Goal: Task Accomplishment & Management: Manage account settings

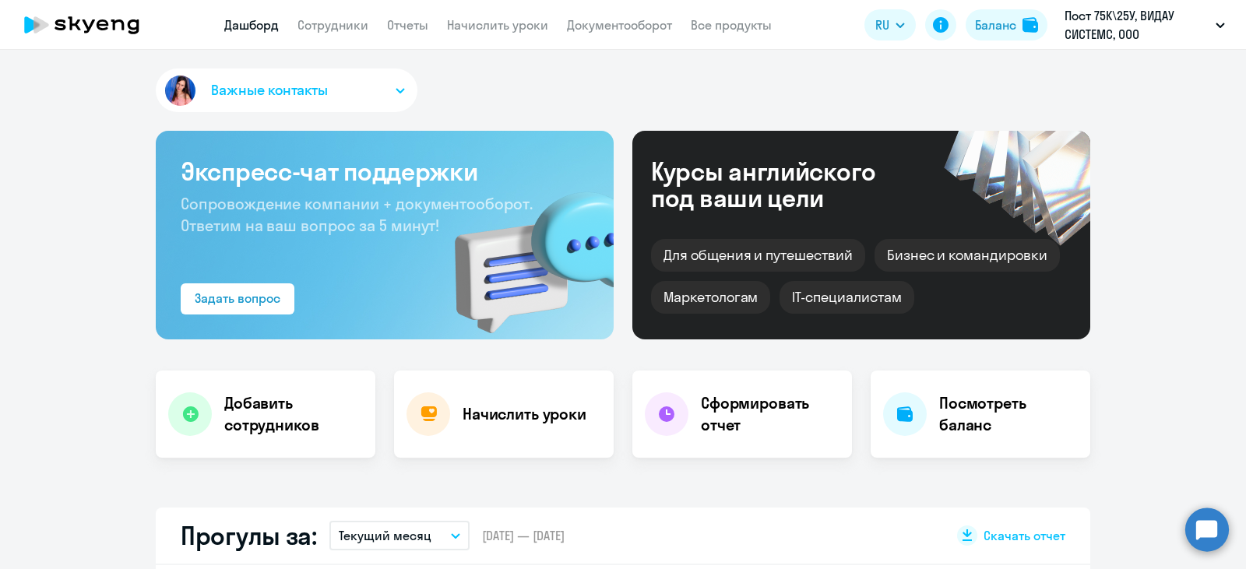
select select "30"
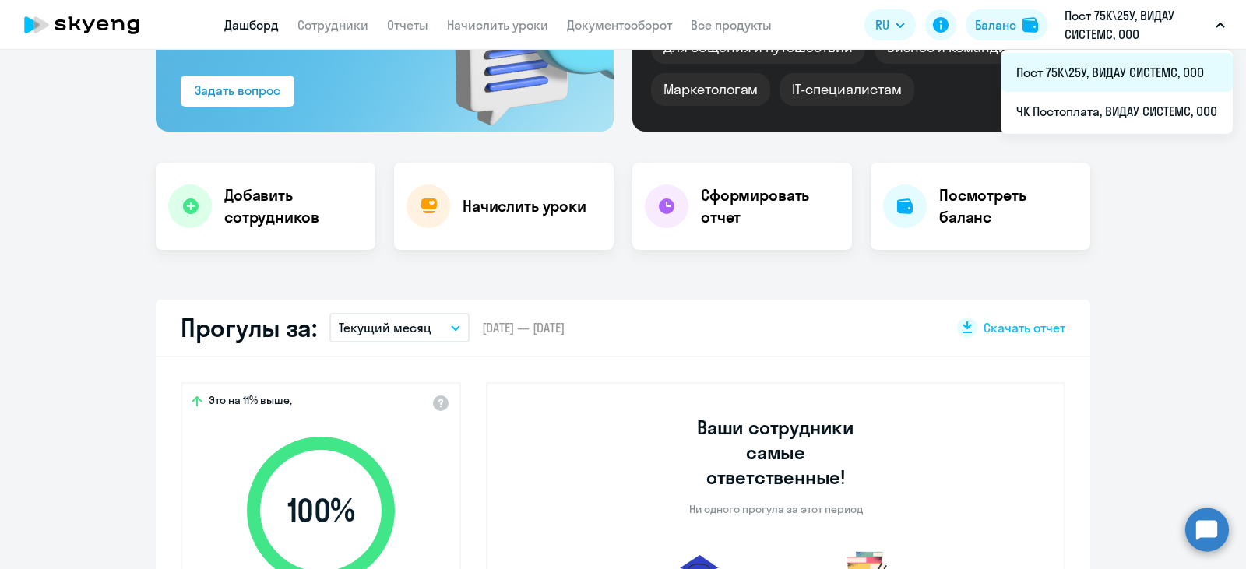
click at [1091, 79] on li "Пост 75К\25У, ВИДАУ СИСТЕМС, ООО" at bounding box center [1117, 72] width 232 height 39
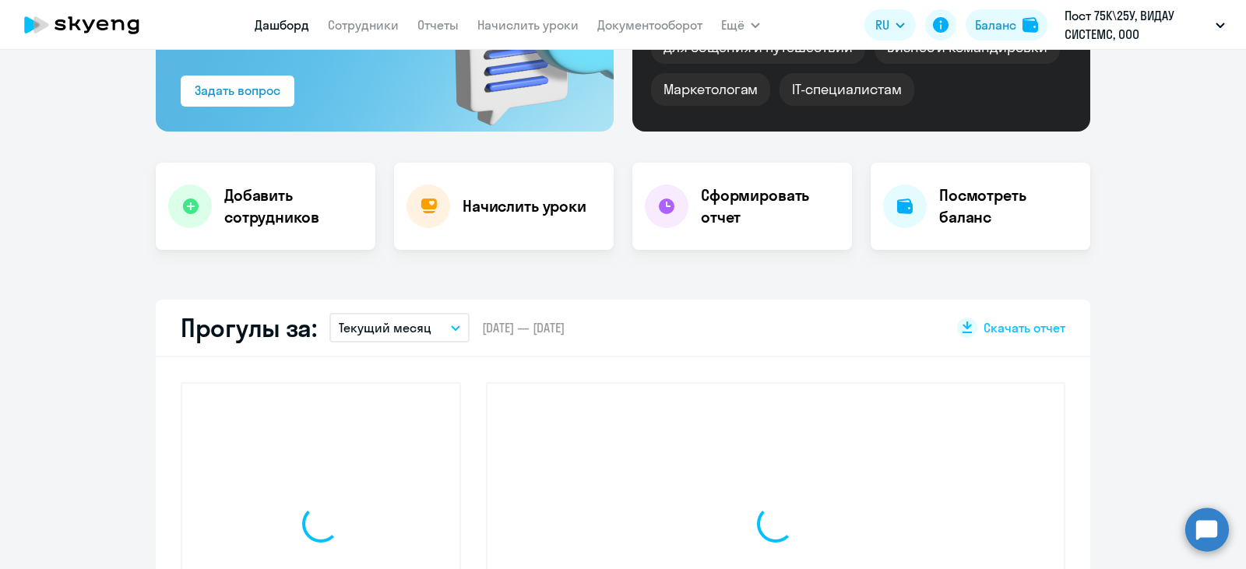
select select "30"
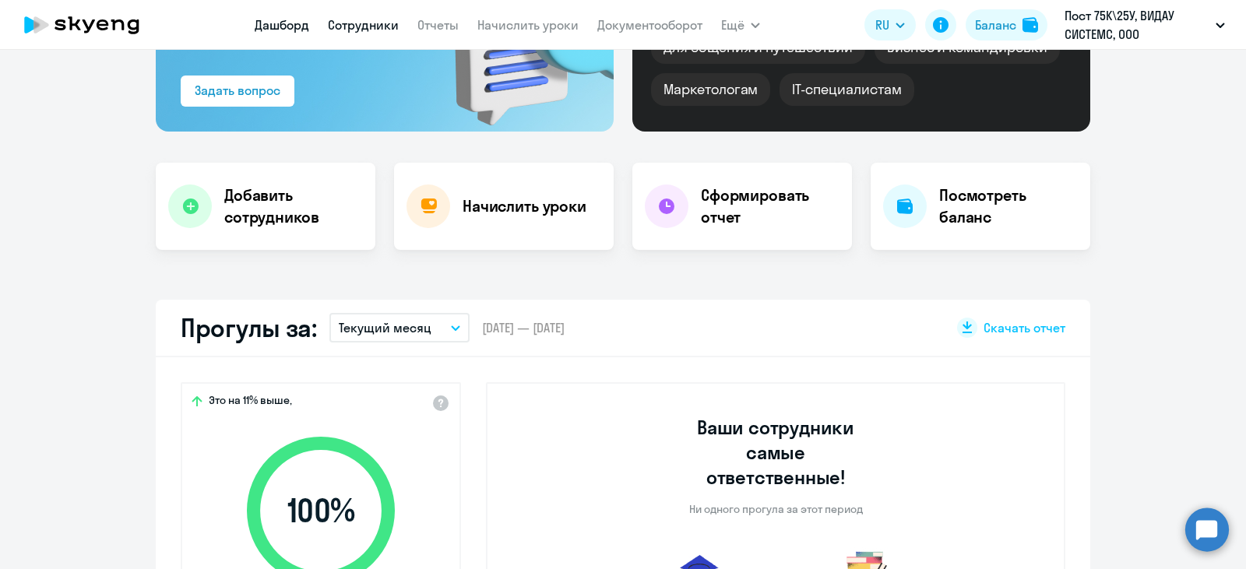
click at [359, 23] on link "Сотрудники" at bounding box center [363, 25] width 71 height 16
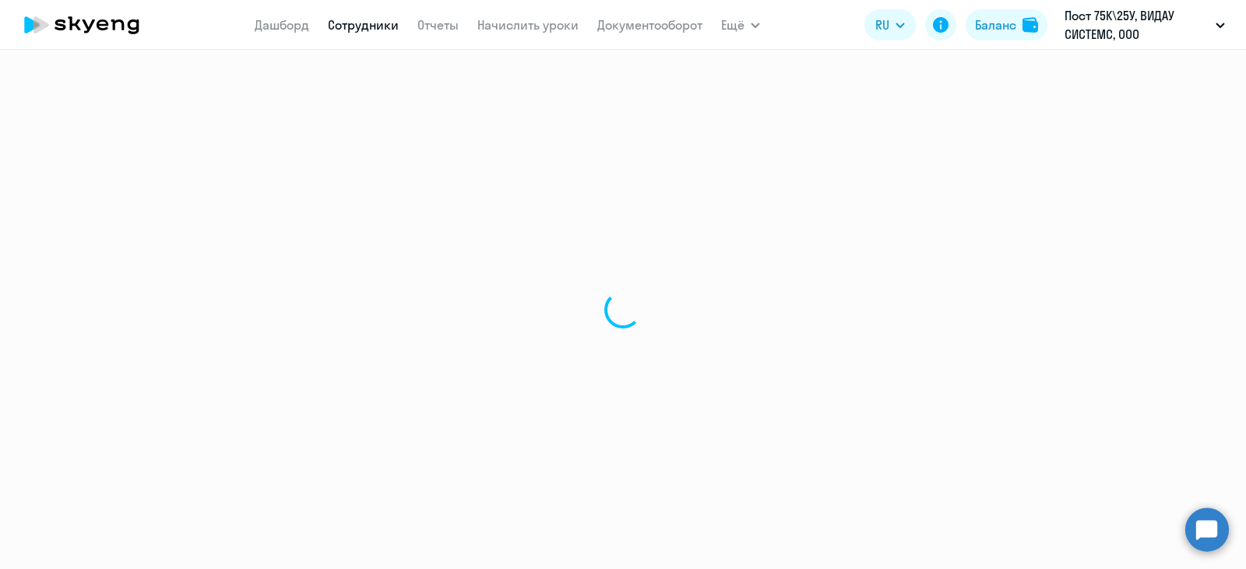
select select "30"
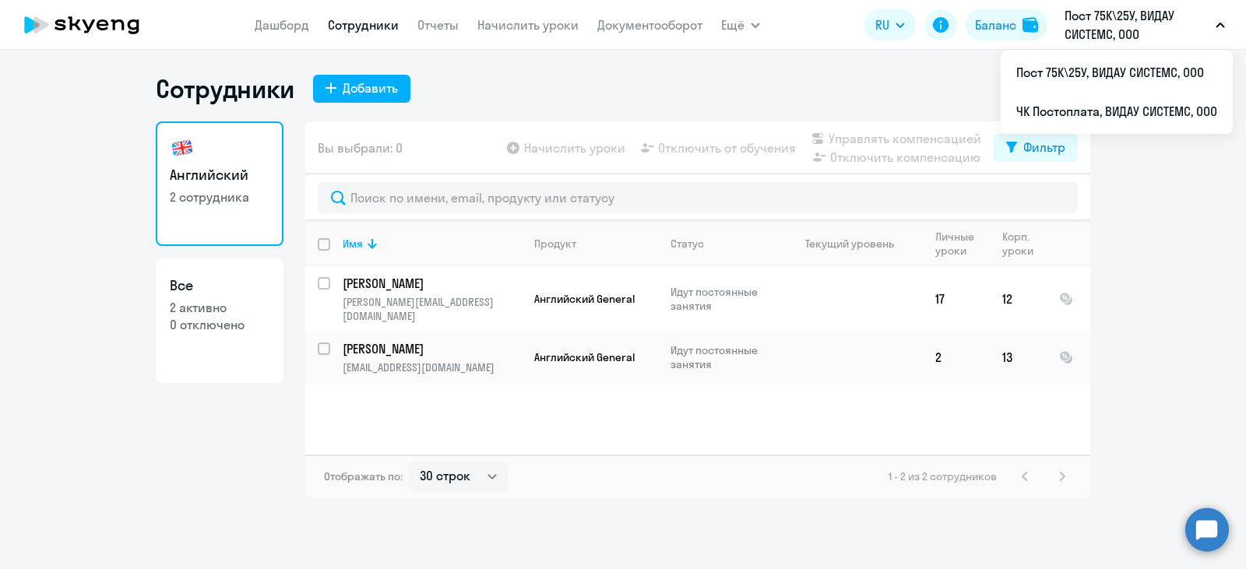
click at [1086, 14] on p "Пост 75К\25У, ВИДАУ СИСТЕМС, ООО" at bounding box center [1137, 24] width 145 height 37
click at [1087, 12] on p "Пост 75К\25У, ВИДАУ СИСТЕМС, ООО" at bounding box center [1137, 24] width 145 height 37
click at [1075, 112] on li "ЧК Постоплата, ВИДАУ СИСТЕМС, ООО" at bounding box center [1117, 111] width 232 height 39
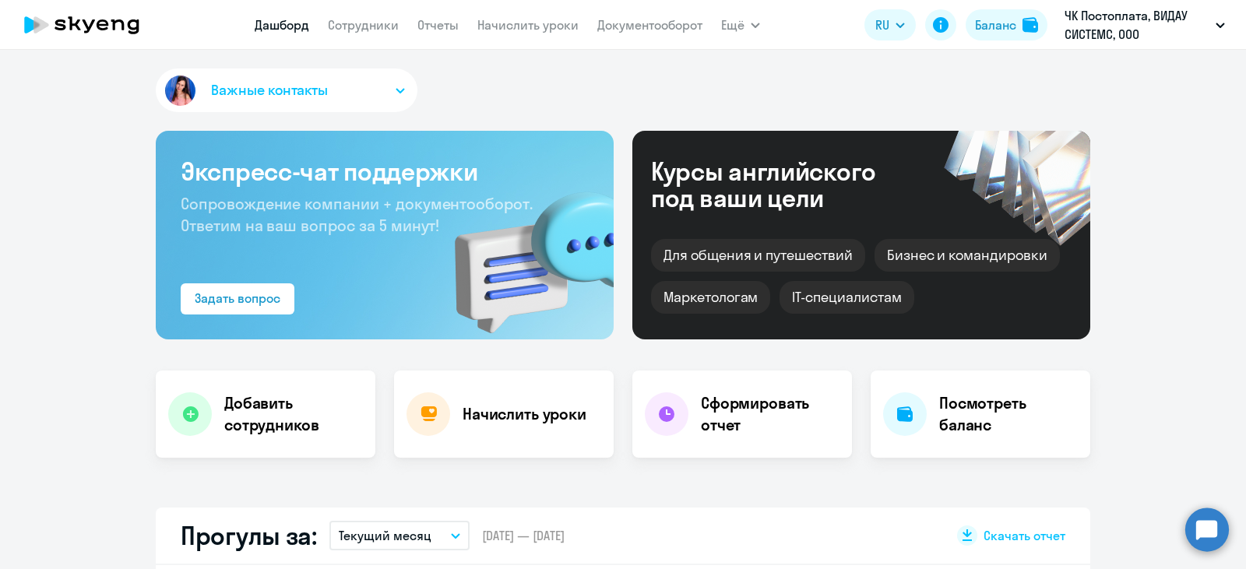
select select "30"
click at [375, 30] on link "Сотрудники" at bounding box center [363, 25] width 71 height 16
select select "30"
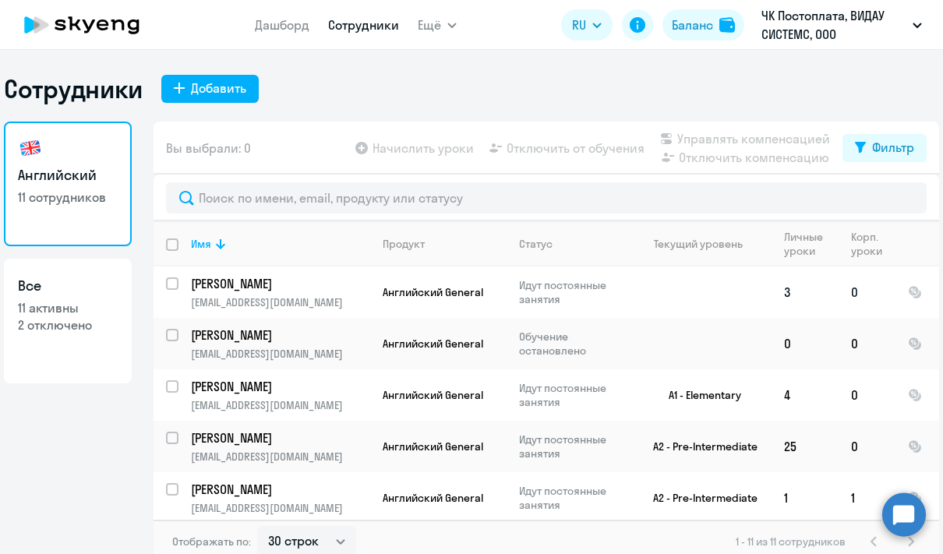
drag, startPoint x: 634, startPoint y: 100, endPoint x: 586, endPoint y: 315, distance: 219.6
click at [636, 106] on div "Сотрудники Добавить Английский 11 сотрудников Все 11 активны 2 отключено Вы выб…" at bounding box center [471, 318] width 935 height 490
click at [233, 280] on p "[PERSON_NAME]" at bounding box center [279, 283] width 176 height 17
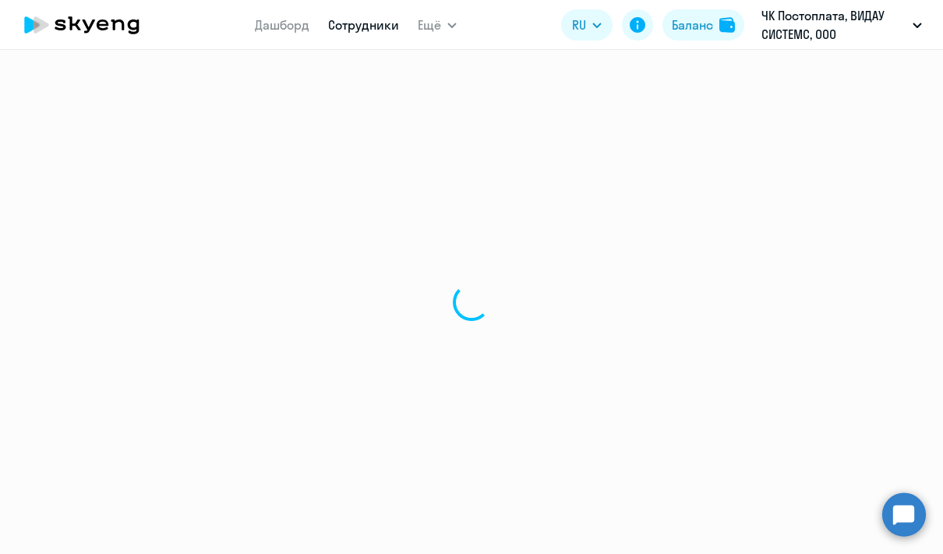
select select "english"
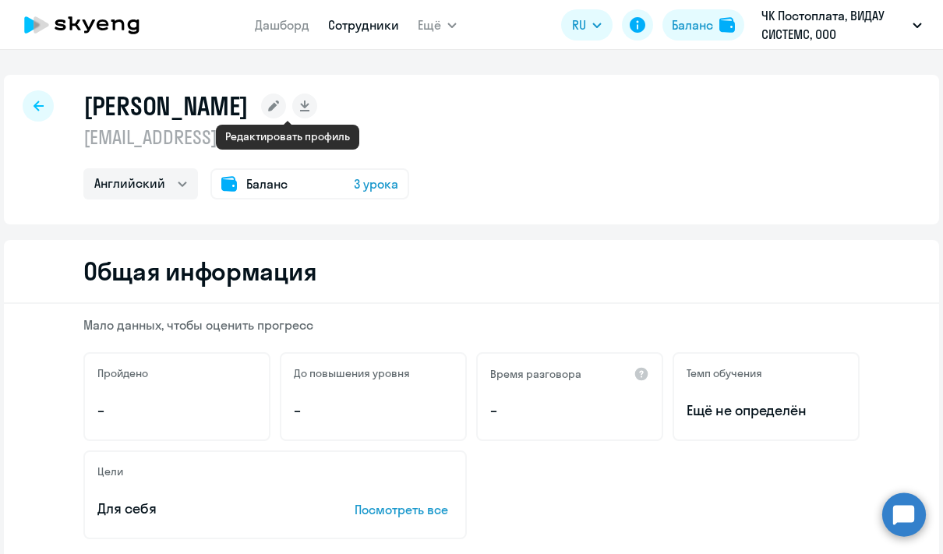
click at [279, 107] on icon at bounding box center [273, 105] width 11 height 11
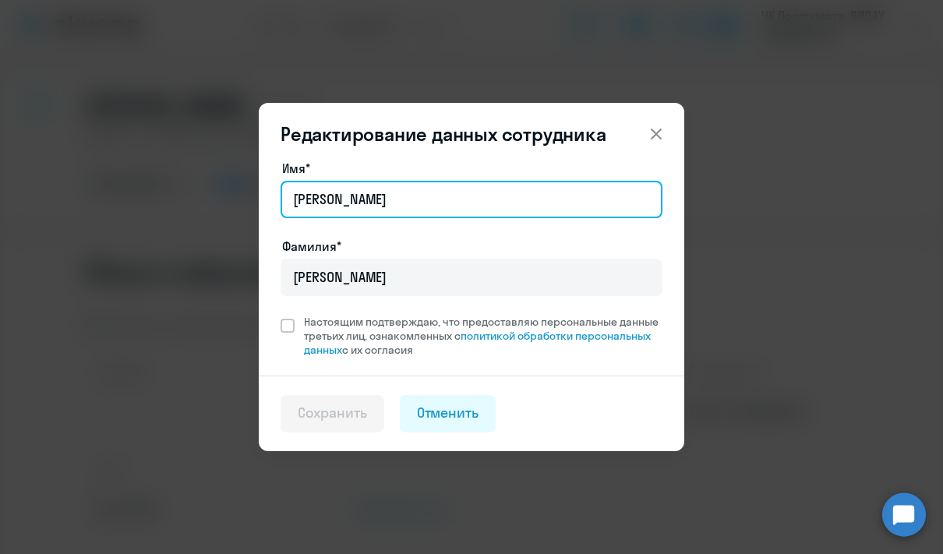
click at [372, 198] on input "[PERSON_NAME]" at bounding box center [471, 199] width 382 height 37
drag, startPoint x: 376, startPoint y: 199, endPoint x: 284, endPoint y: 193, distance: 92.1
click at [283, 192] on input "[PERSON_NAME]" at bounding box center [471, 199] width 382 height 37
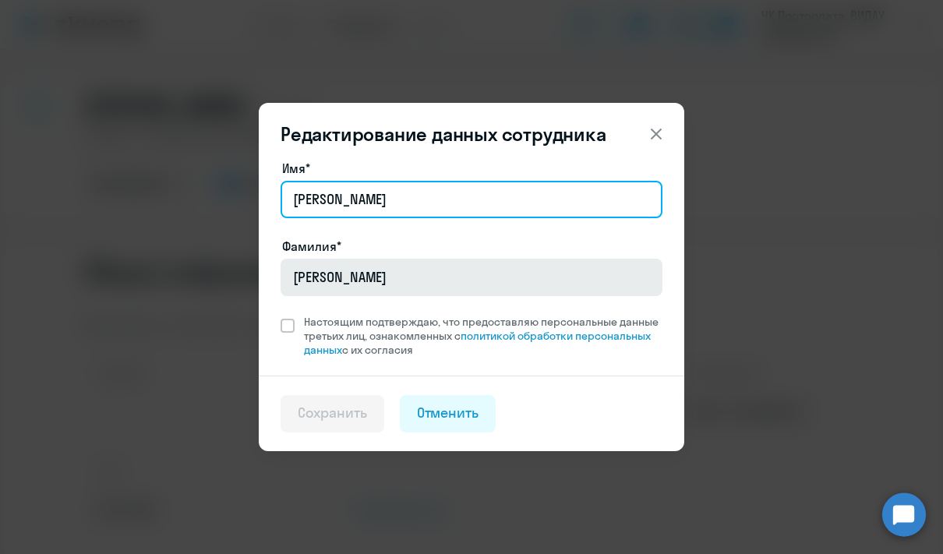
type input "[PERSON_NAME]"
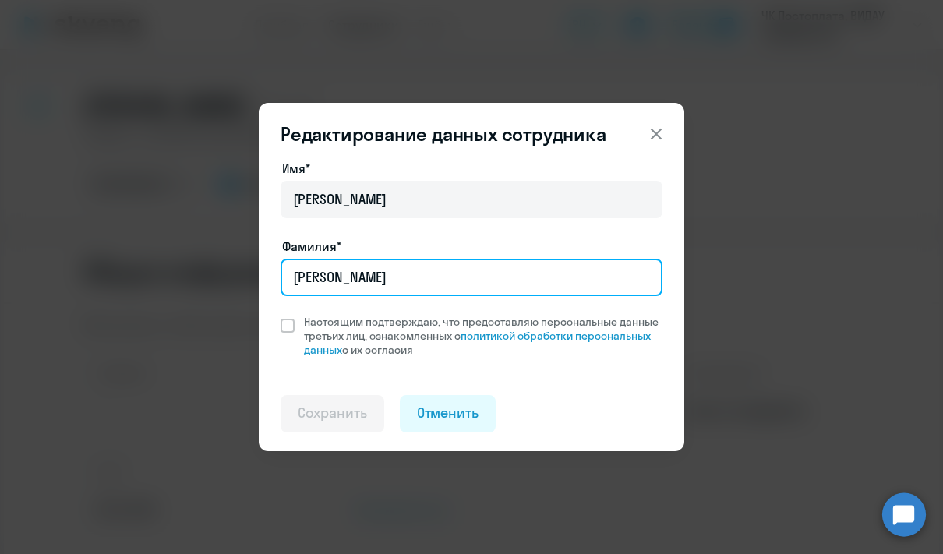
click at [390, 277] on input "[PERSON_NAME]" at bounding box center [471, 277] width 382 height 37
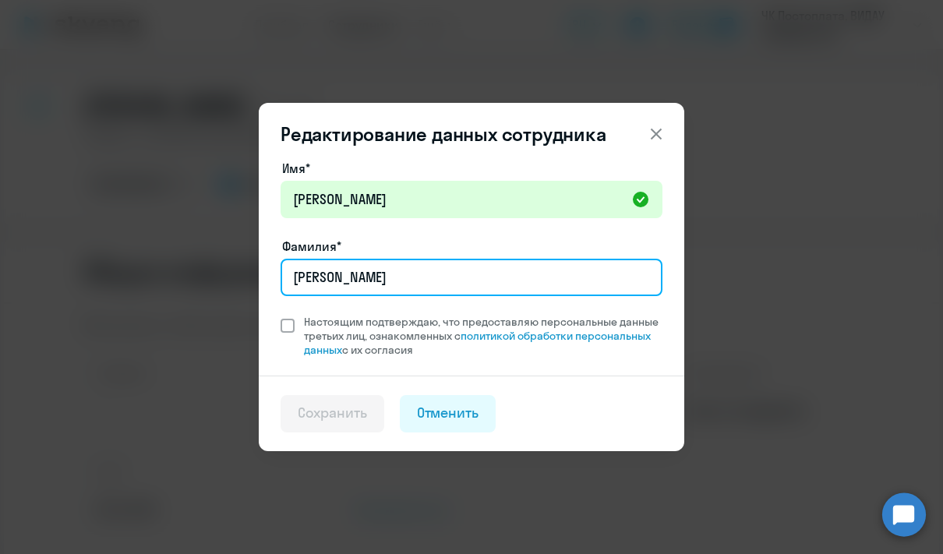
type input "[PERSON_NAME]"
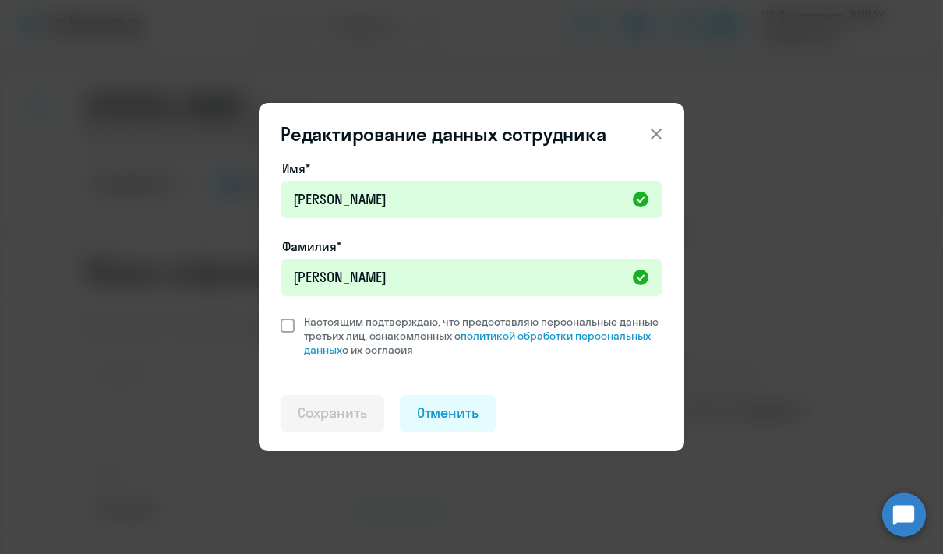
click at [289, 330] on span at bounding box center [287, 326] width 14 height 14
click at [280, 315] on input "Настоящим подтверждаю, что предоставляю персональные данные третьих лиц, ознако…" at bounding box center [280, 314] width 1 height 1
click at [284, 334] on label "Настоящим подтверждаю, что предоставляю персональные данные третьих лиц, ознако…" at bounding box center [471, 336] width 382 height 42
click at [280, 315] on input "Настоящим подтверждаю, что предоставляю персональные данные третьих лиц, ознако…" at bounding box center [280, 314] width 1 height 1
click at [288, 330] on span at bounding box center [287, 326] width 14 height 14
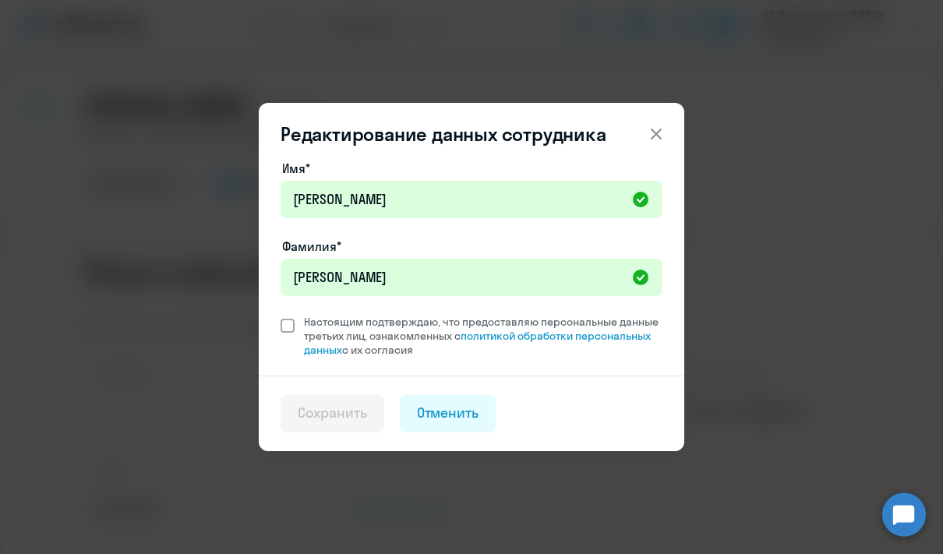
click at [280, 315] on input "Настоящим подтверждаю, что предоставляю персональные данные третьих лиц, ознако…" at bounding box center [280, 314] width 1 height 1
checkbox input "true"
click at [335, 414] on div "Сохранить" at bounding box center [332, 413] width 69 height 20
select select "english"
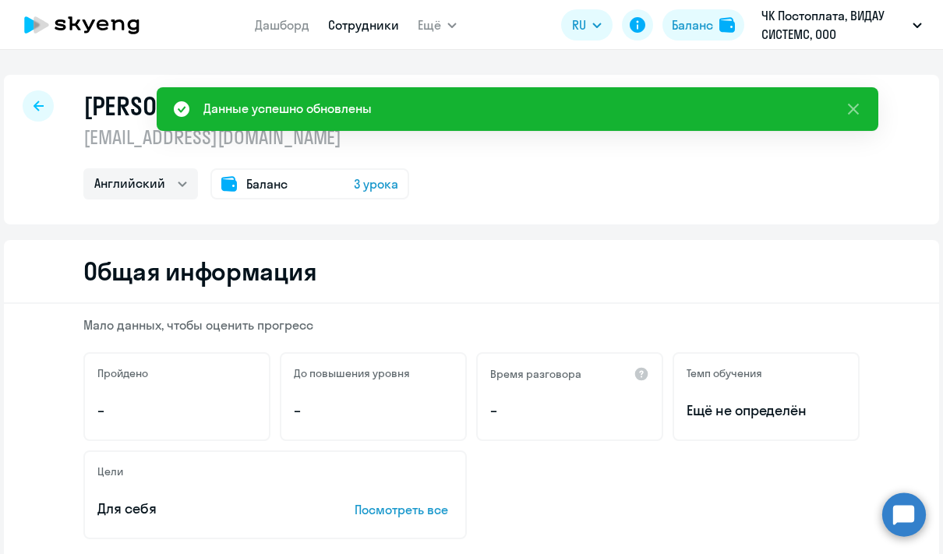
click at [372, 22] on link "Сотрудники" at bounding box center [363, 25] width 71 height 16
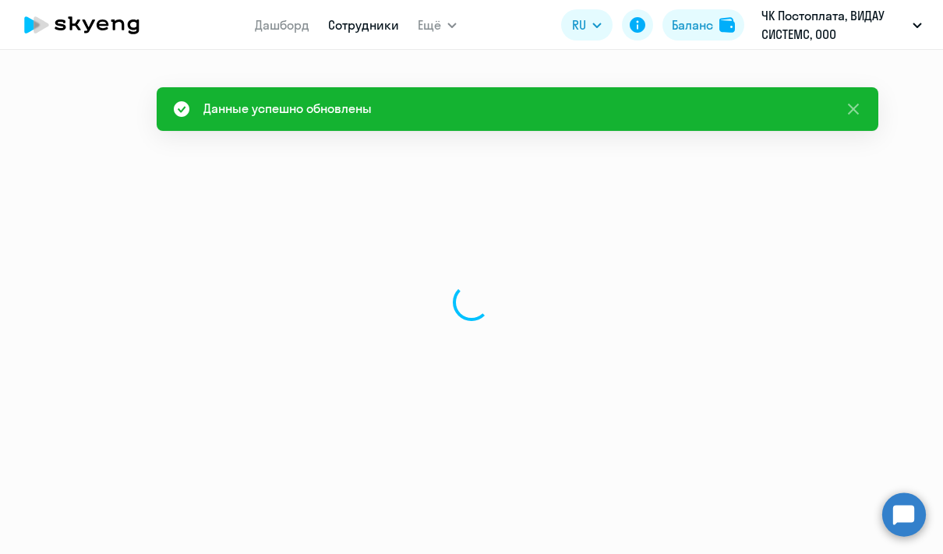
select select "30"
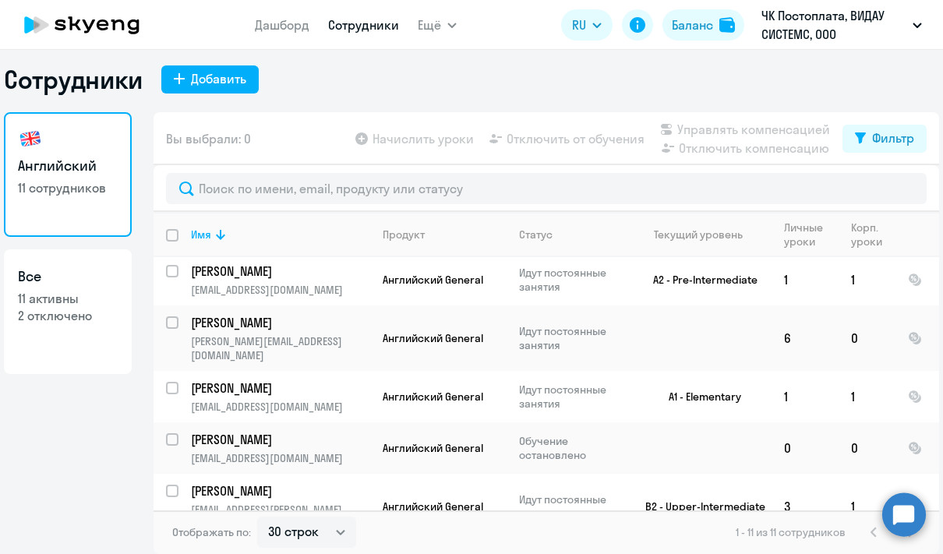
scroll to position [104, 0]
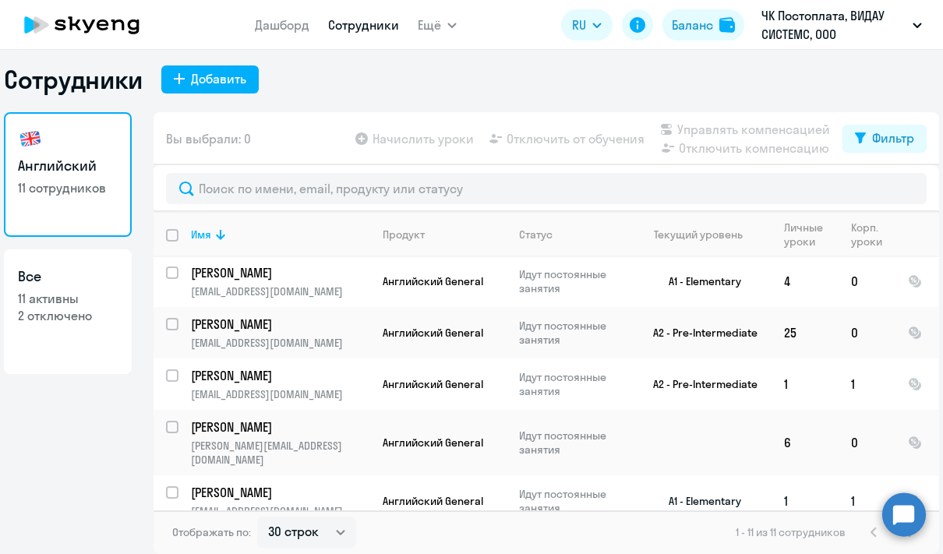
click at [256, 484] on p "[PERSON_NAME]" at bounding box center [279, 492] width 176 height 17
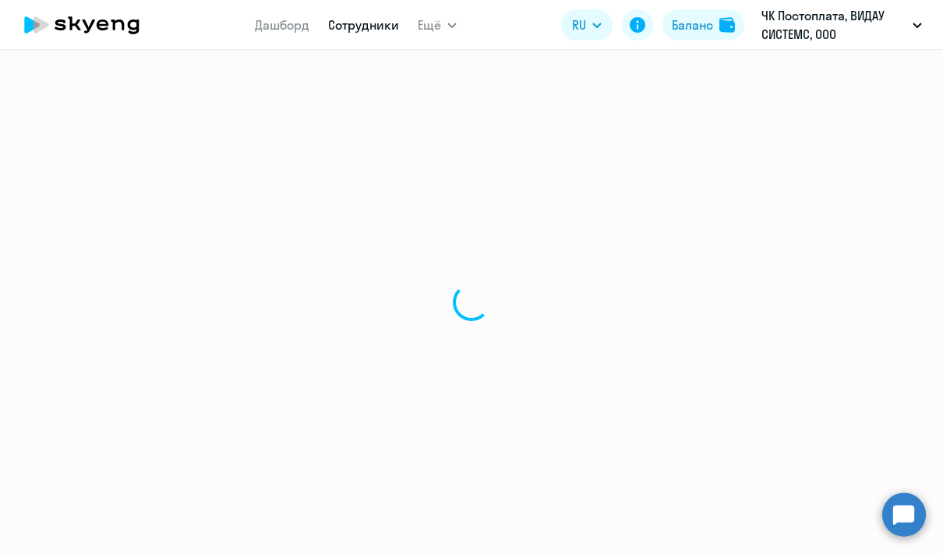
select select "english"
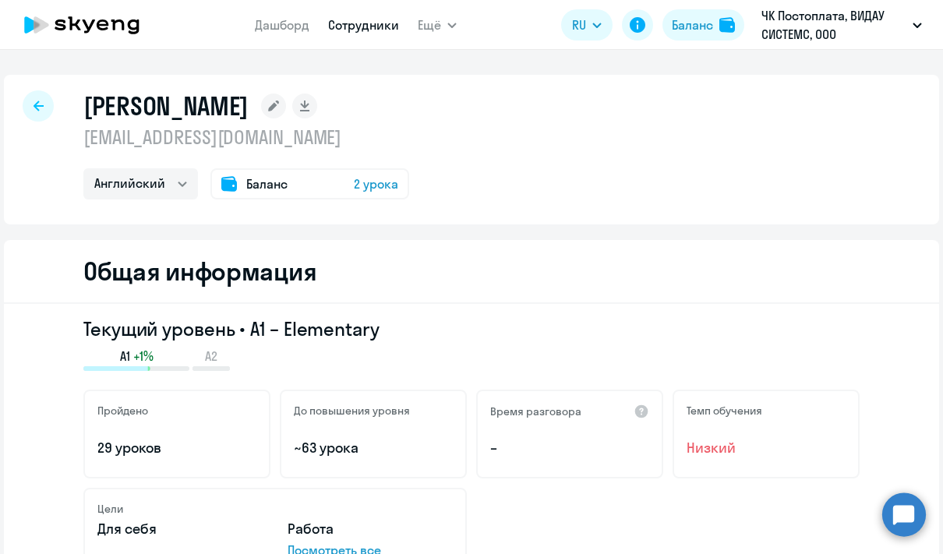
click at [83, 133] on p "[EMAIL_ADDRESS][DOMAIN_NAME]" at bounding box center [246, 137] width 326 height 25
click at [39, 109] on icon at bounding box center [38, 105] width 10 height 11
select select "30"
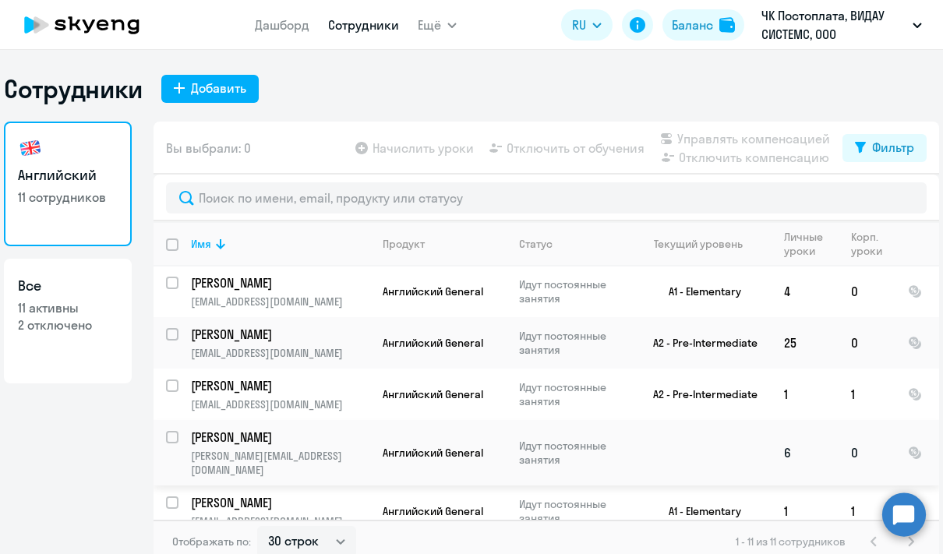
scroll to position [208, 0]
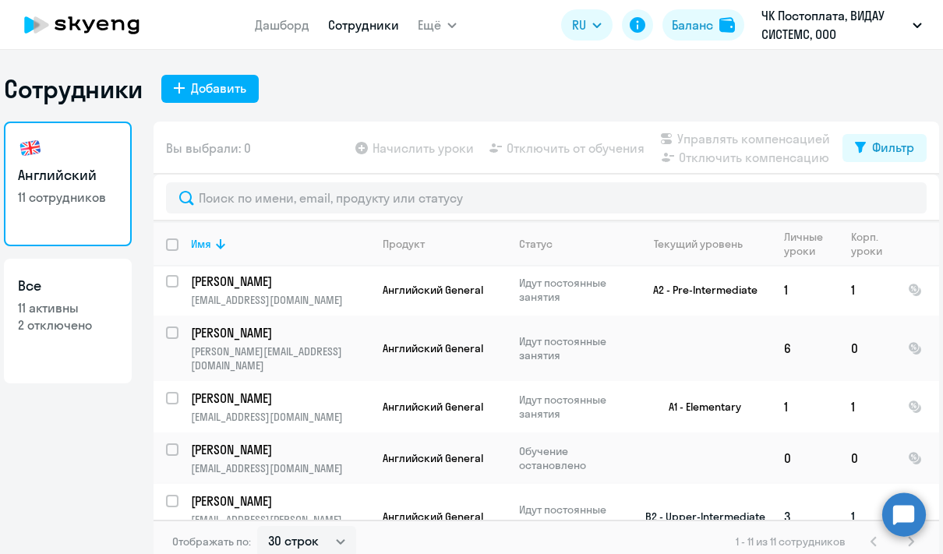
click at [319, 492] on p "[PERSON_NAME]" at bounding box center [279, 500] width 176 height 17
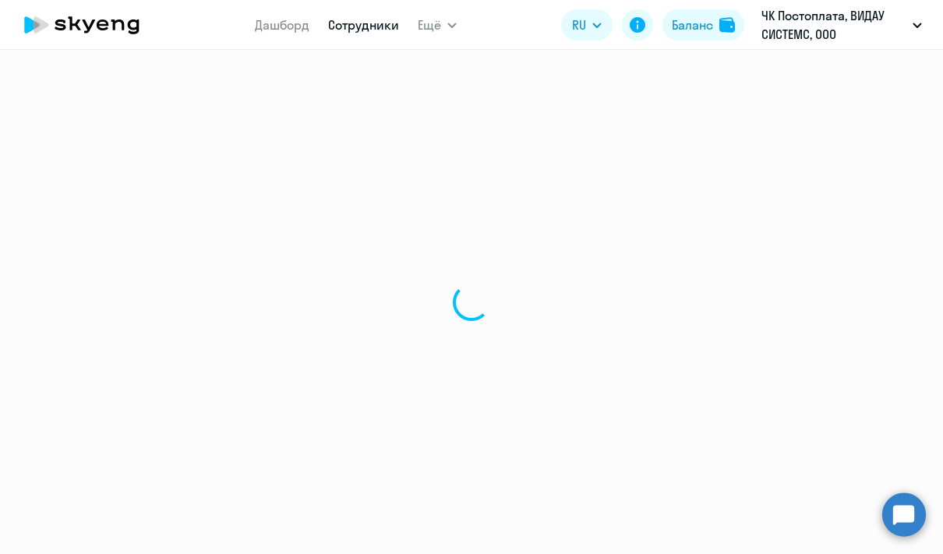
select select "english"
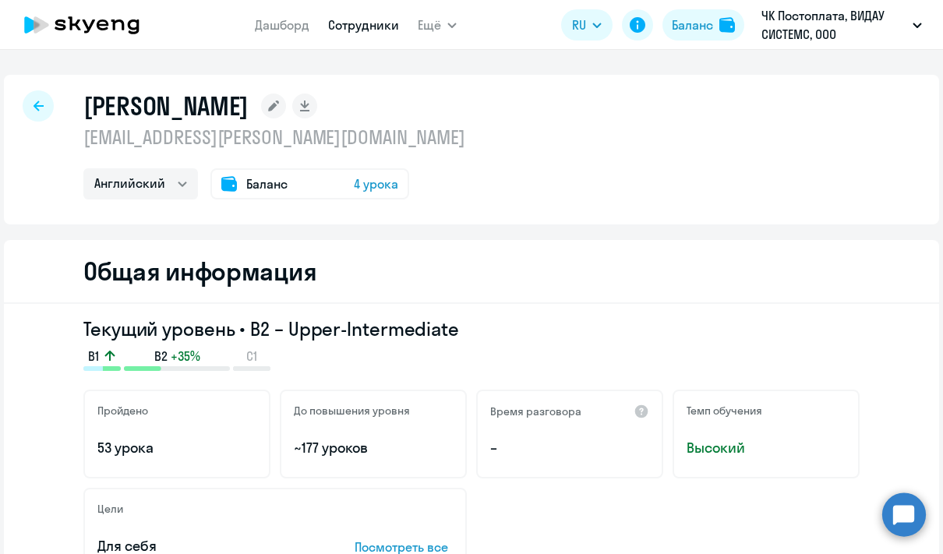
click at [33, 103] on icon at bounding box center [38, 105] width 10 height 11
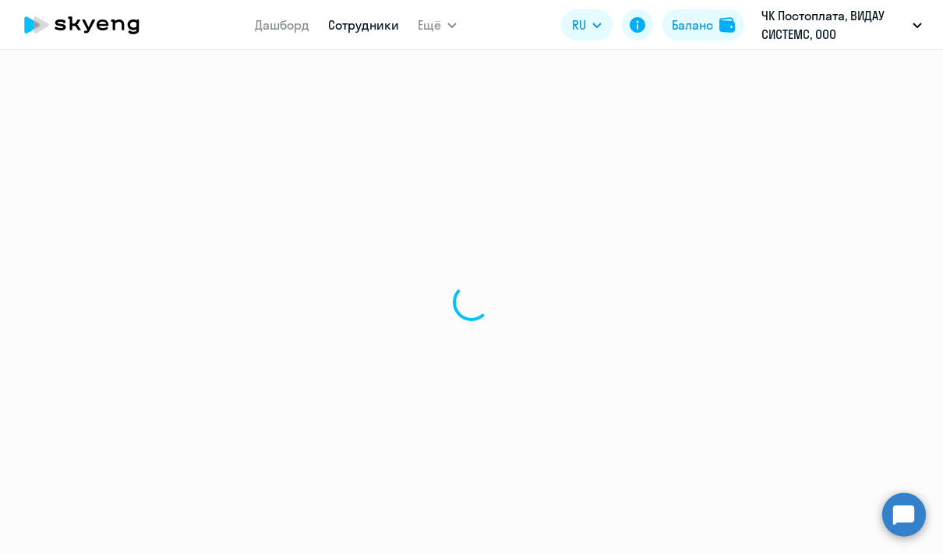
select select "30"
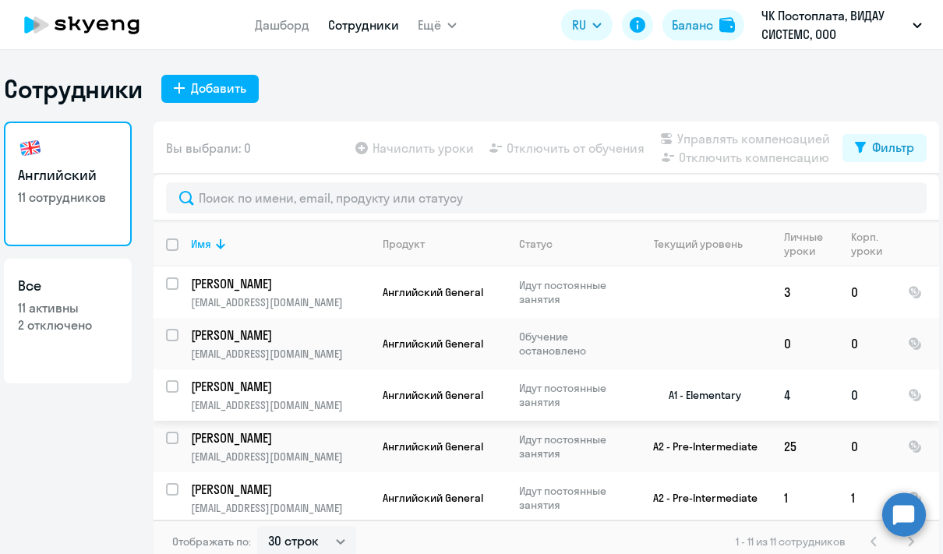
click at [275, 398] on p "[EMAIL_ADDRESS][DOMAIN_NAME]" at bounding box center [280, 405] width 178 height 14
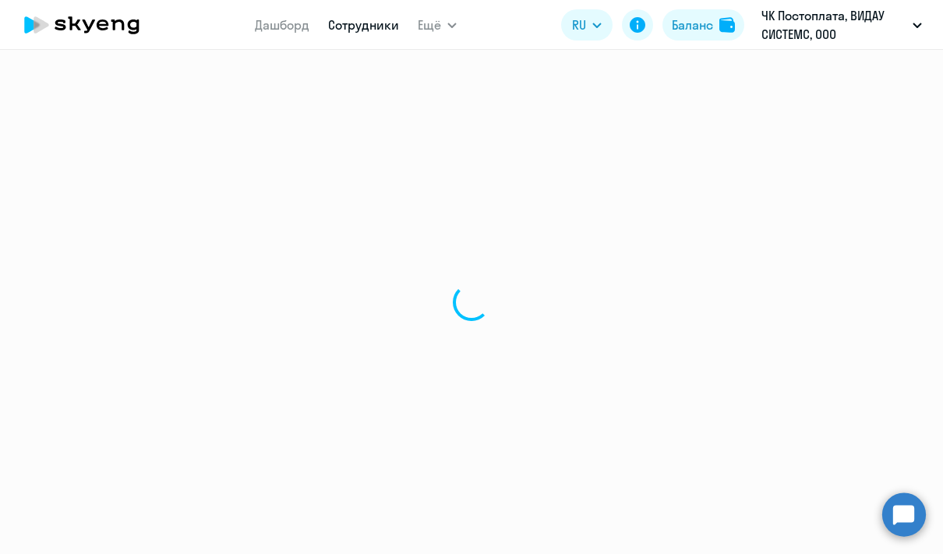
select select "english"
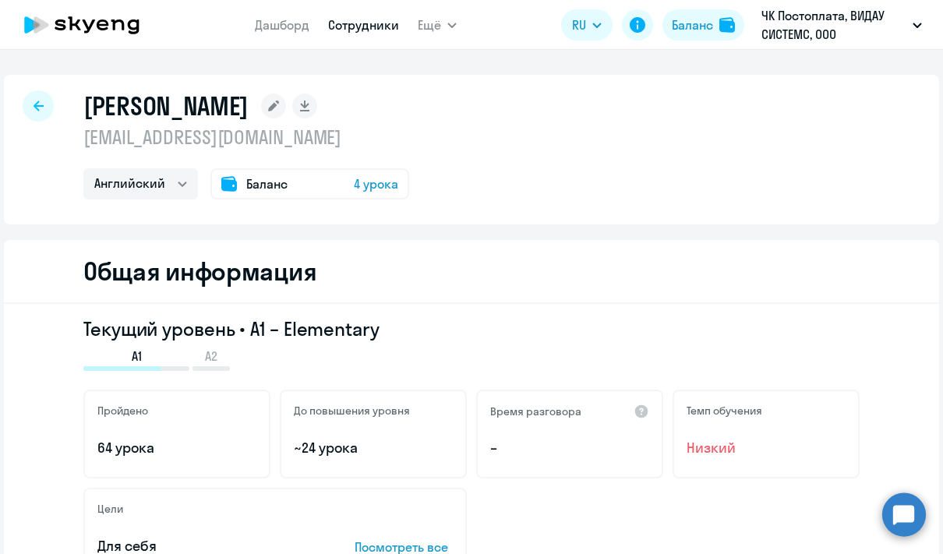
click at [679, 153] on div "[PERSON_NAME] [EMAIL_ADDRESS][DOMAIN_NAME] Английский Баланс 4 урока" at bounding box center [471, 150] width 935 height 150
click at [286, 103] on rect at bounding box center [273, 105] width 25 height 25
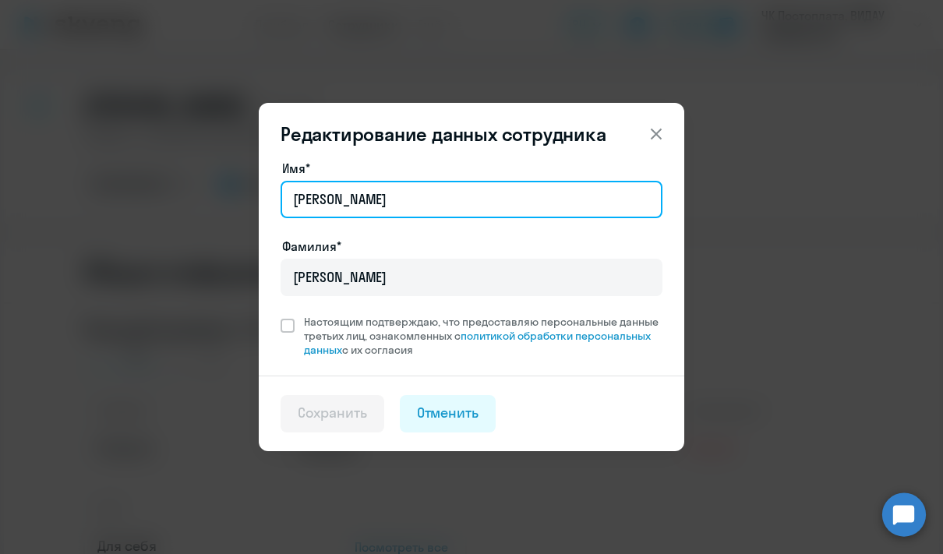
drag, startPoint x: 353, startPoint y: 192, endPoint x: 273, endPoint y: 186, distance: 79.6
click at [273, 186] on div "Имя* [PERSON_NAME]* [PERSON_NAME] Настоящим подтверждаю, что предоставляю персо…" at bounding box center [471, 267] width 425 height 217
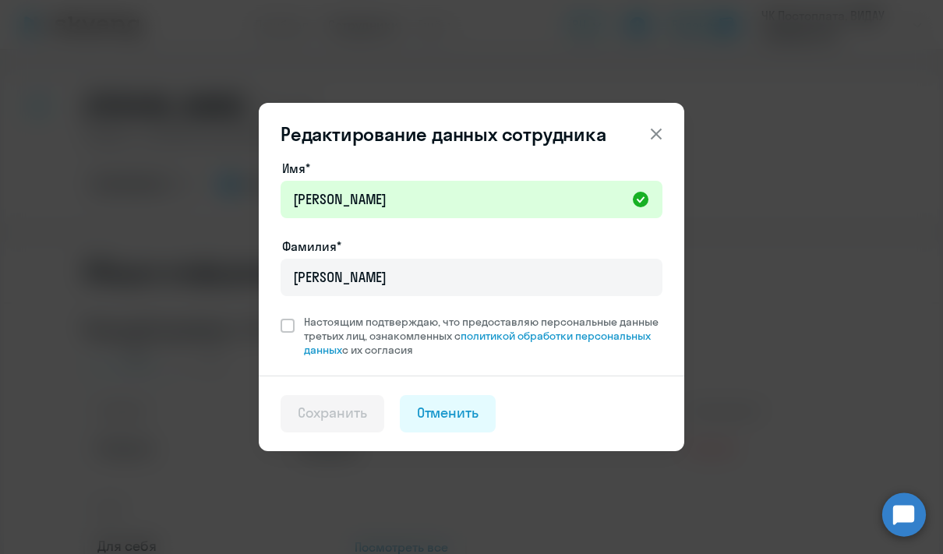
click at [350, 220] on div at bounding box center [471, 221] width 382 height 6
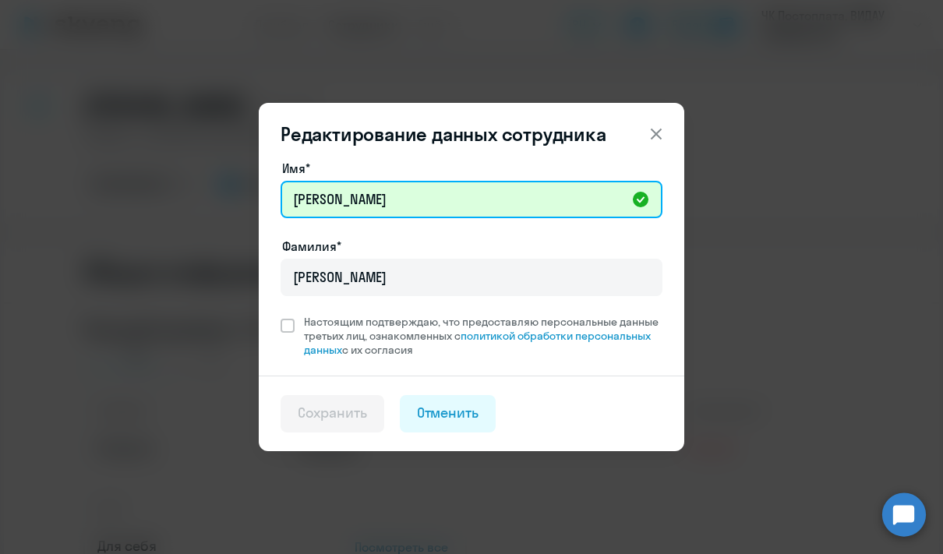
drag, startPoint x: 339, startPoint y: 197, endPoint x: 277, endPoint y: 206, distance: 62.9
click at [278, 206] on div "Имя* [PERSON_NAME]* [PERSON_NAME] Настоящим подтверждаю, что предоставляю персо…" at bounding box center [471, 267] width 425 height 217
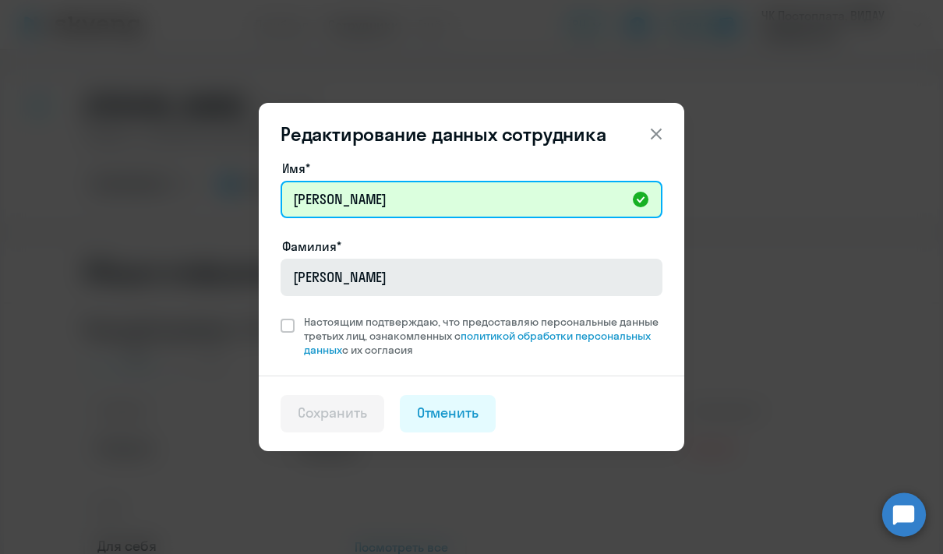
type input "[PERSON_NAME]"
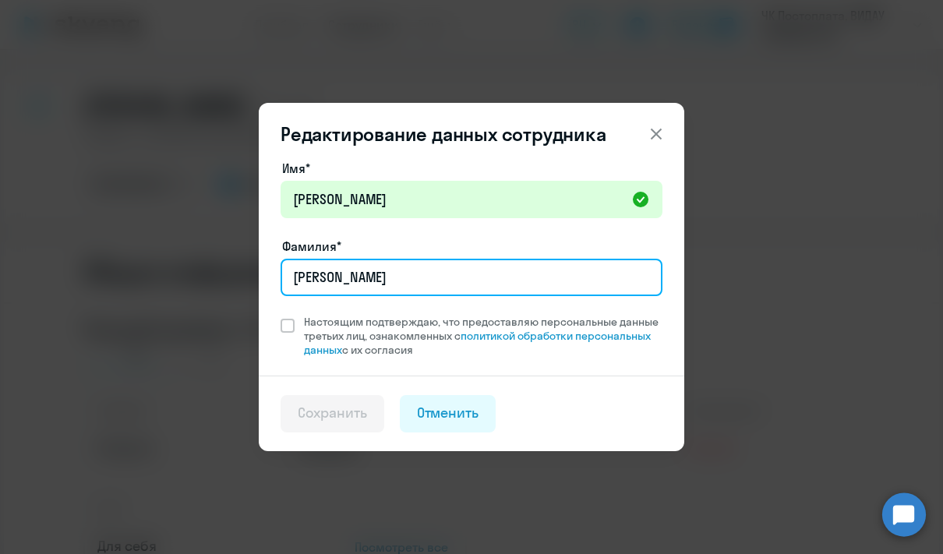
click at [344, 277] on input "[PERSON_NAME]" at bounding box center [471, 277] width 382 height 37
click at [343, 277] on input "[PERSON_NAME]" at bounding box center [471, 277] width 382 height 37
click at [342, 277] on input "[PERSON_NAME]" at bounding box center [471, 277] width 382 height 37
type input "[PERSON_NAME]"
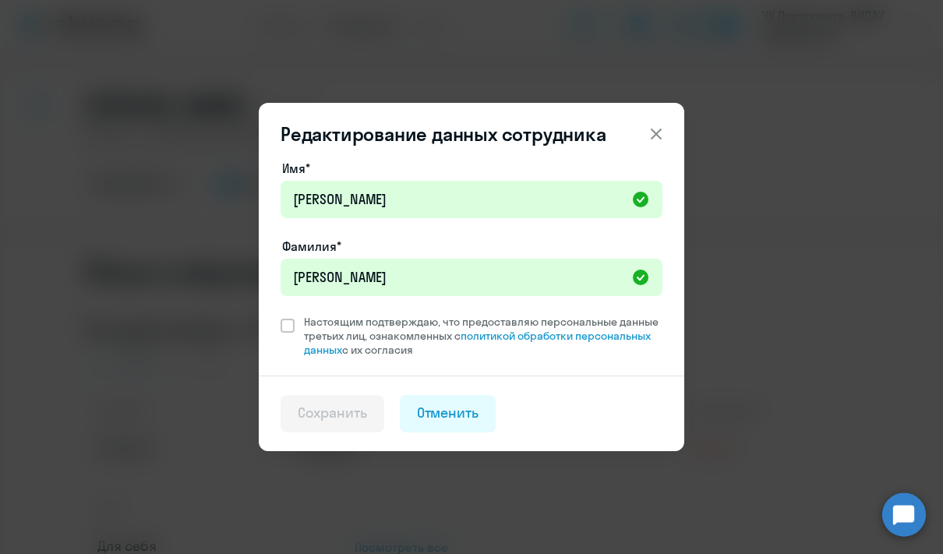
click at [280, 328] on div "Имя* [PERSON_NAME]* [PERSON_NAME] Настоящим подтверждаю, что предоставляю персо…" at bounding box center [471, 267] width 425 height 217
click at [288, 325] on span at bounding box center [287, 326] width 14 height 14
click at [280, 315] on input "Настоящим подтверждаю, что предоставляю персональные данные третьих лиц, ознако…" at bounding box center [280, 314] width 1 height 1
checkbox input "true"
click at [326, 417] on div "Сохранить" at bounding box center [332, 413] width 69 height 20
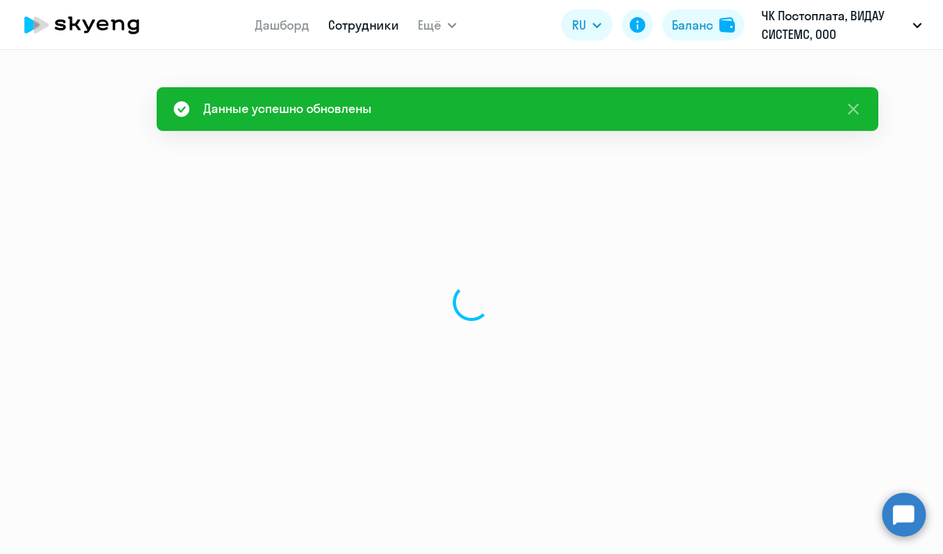
select select "english"
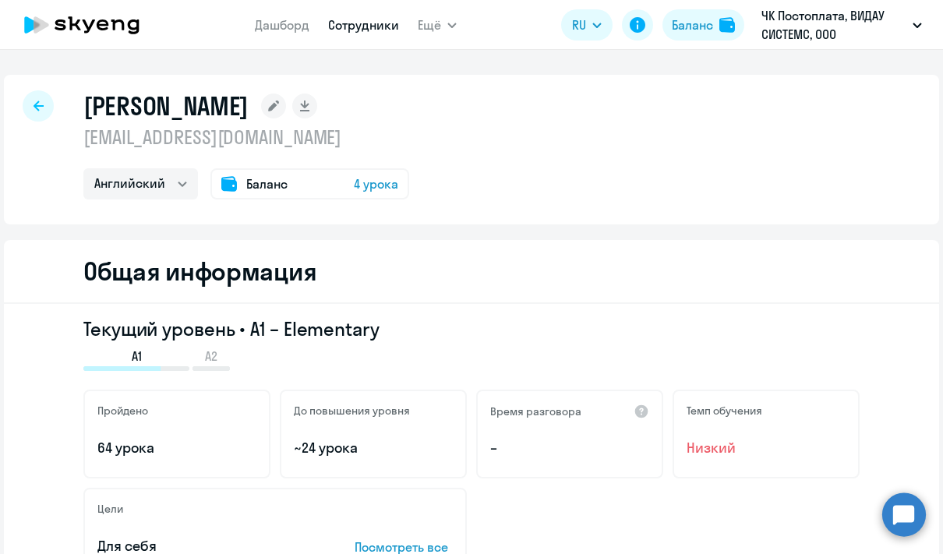
click at [35, 110] on icon at bounding box center [38, 105] width 10 height 10
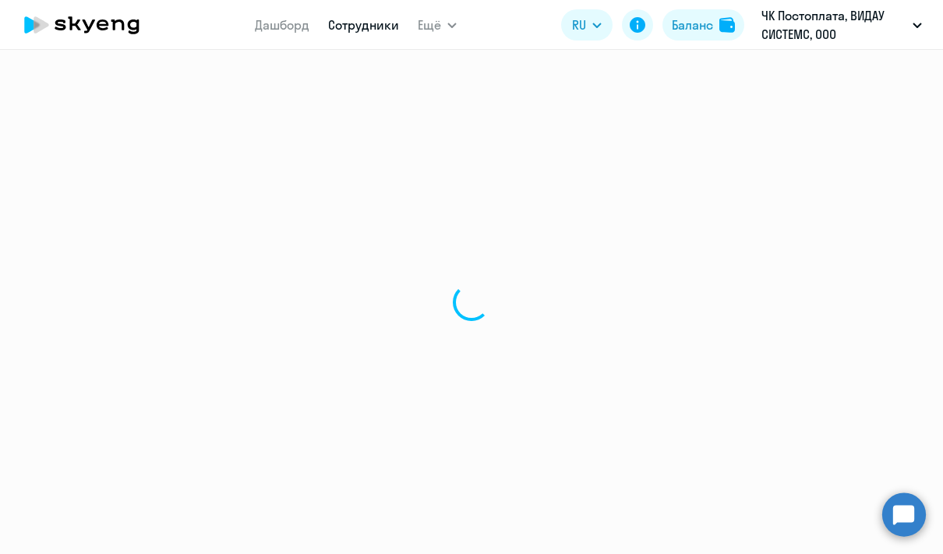
select select "30"
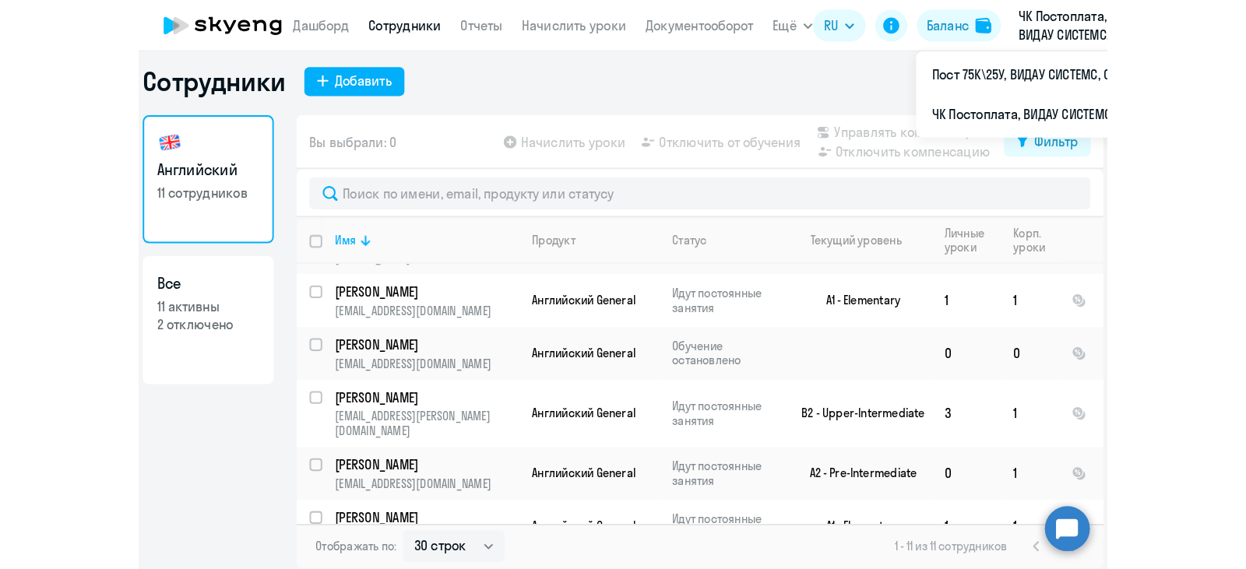
scroll to position [297, 0]
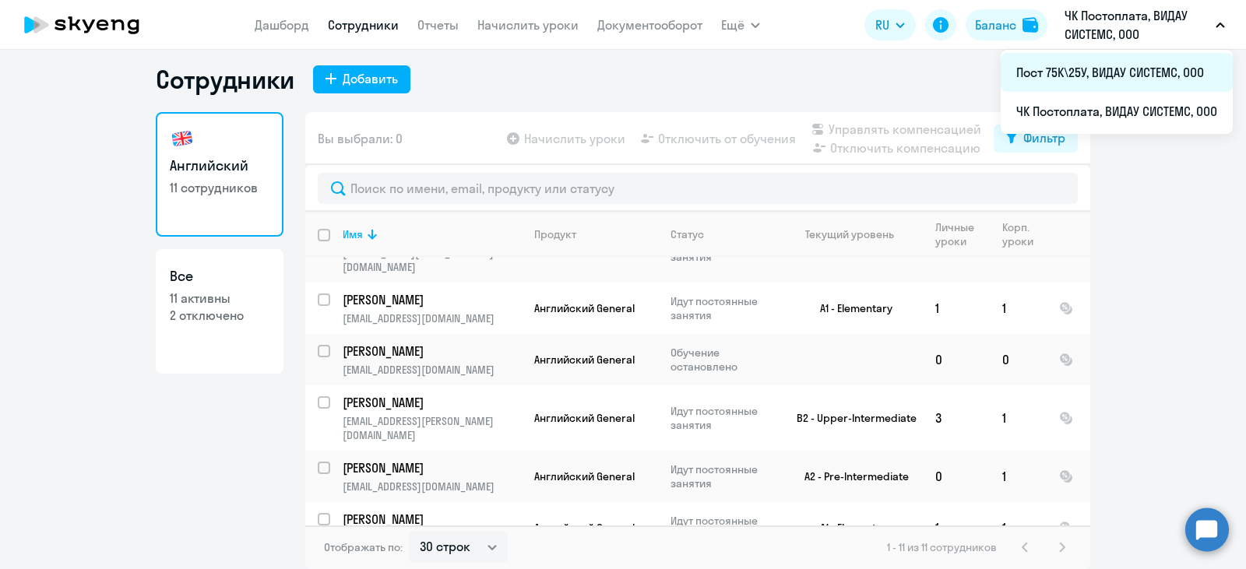
click at [1059, 74] on li "Пост 75К\25У, ВИДАУ СИСТЕМС, ООО" at bounding box center [1117, 72] width 232 height 39
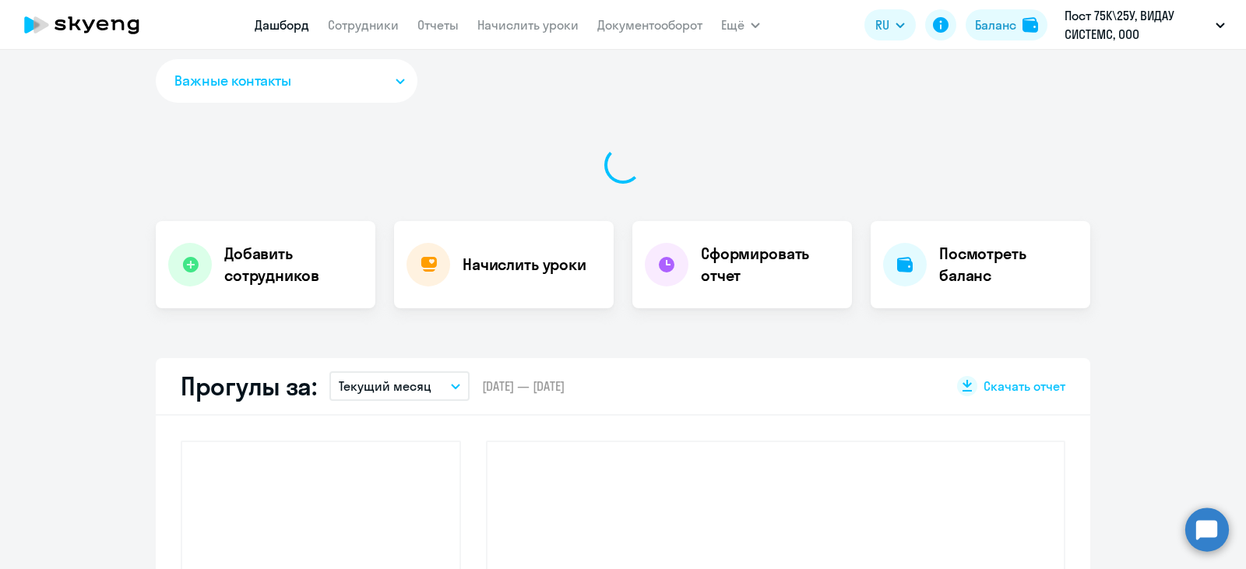
select select "30"
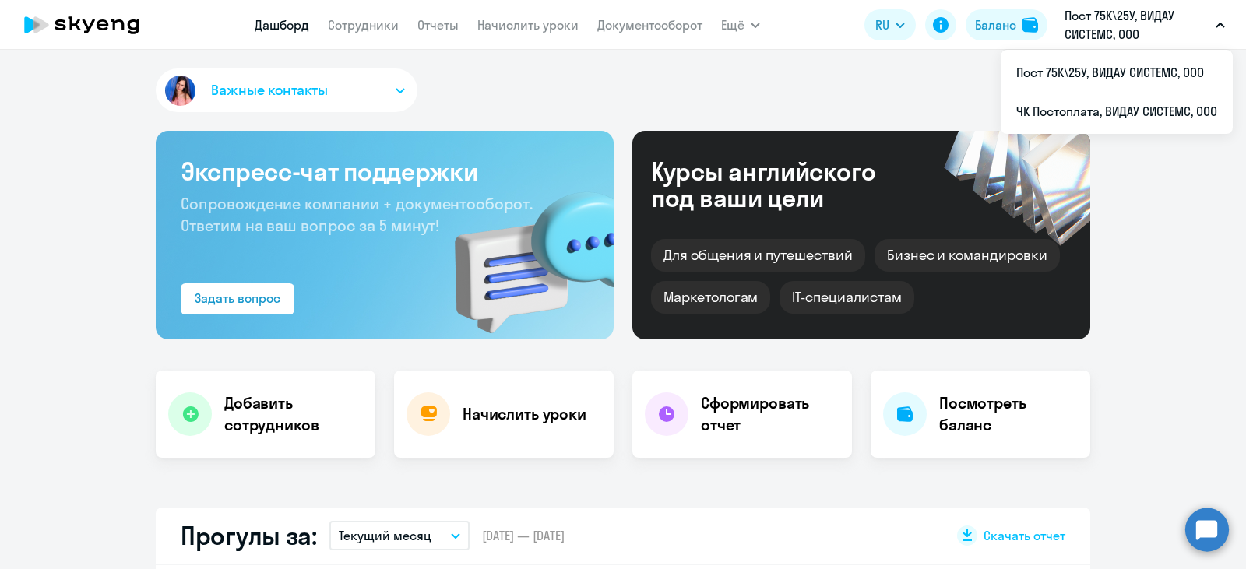
click at [102, 19] on icon at bounding box center [81, 24] width 137 height 39
click at [80, 23] on icon at bounding box center [81, 24] width 137 height 39
